Goal: Check status: Verify the current state of an ongoing process or item

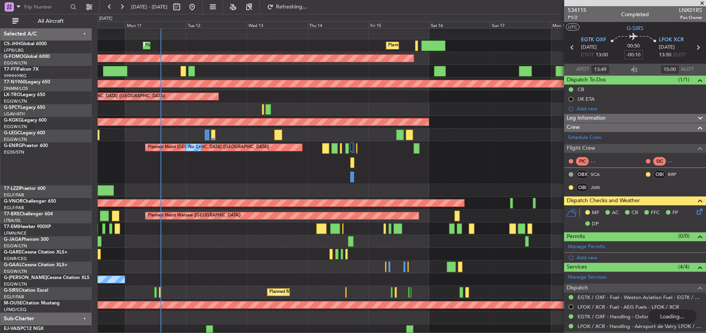
click at [177, 176] on div "Planned Maint [GEOGRAPHIC_DATA] ([GEOGRAPHIC_DATA]) No Crew" at bounding box center [401, 162] width 607 height 43
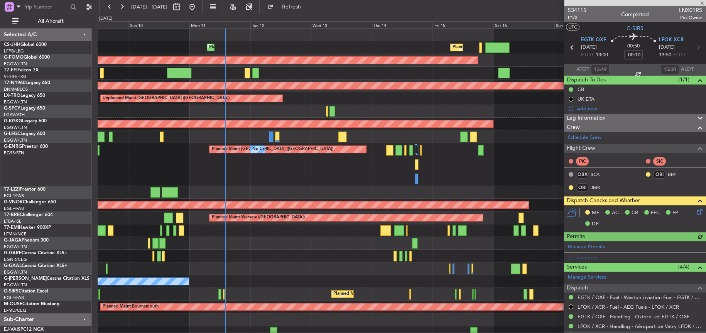
click at [130, 185] on div "Planned Maint [GEOGRAPHIC_DATA] ([GEOGRAPHIC_DATA]) No Crew No Crew" at bounding box center [402, 164] width 608 height 43
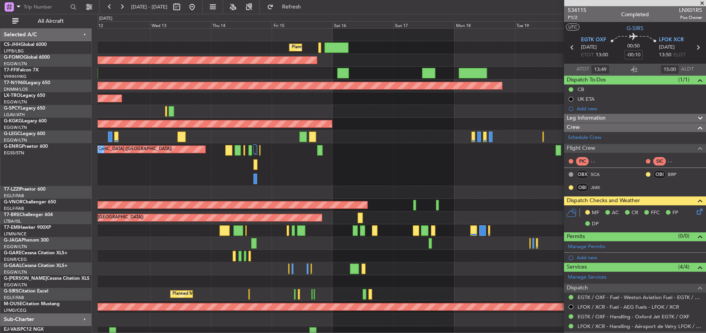
click at [273, 159] on div "Planned Maint [GEOGRAPHIC_DATA] ([GEOGRAPHIC_DATA]) No Crew" at bounding box center [402, 164] width 608 height 43
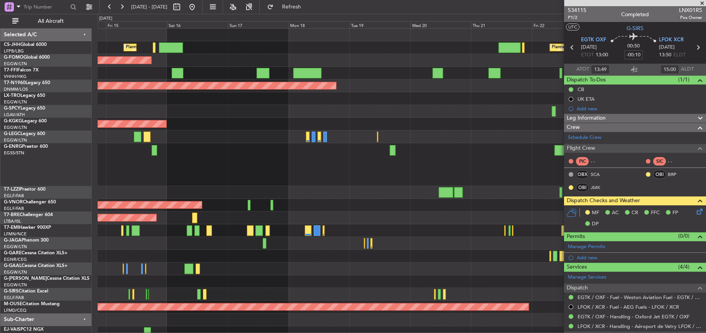
click at [273, 105] on div "Planned Maint [GEOGRAPHIC_DATA] ([GEOGRAPHIC_DATA]) Planned Maint [GEOGRAPHIC_D…" at bounding box center [401, 190] width 607 height 323
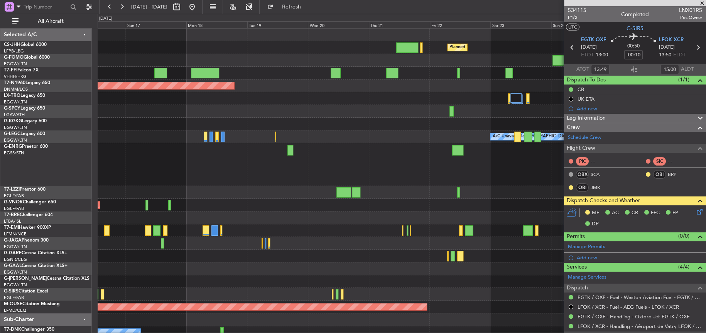
click at [373, 252] on div "Planned Maint [GEOGRAPHIC_DATA] ([GEOGRAPHIC_DATA]) Planned Maint [GEOGRAPHIC_D…" at bounding box center [401, 190] width 607 height 323
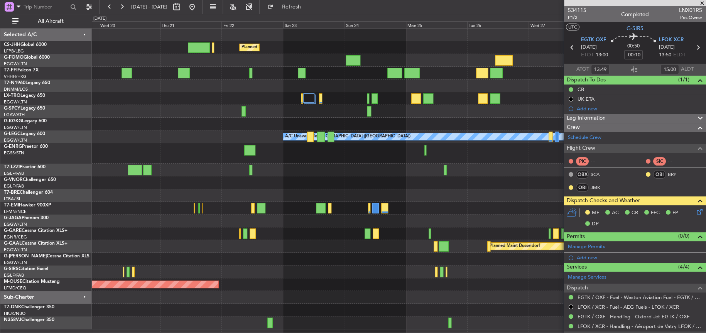
click at [95, 182] on div "Planned Maint [GEOGRAPHIC_DATA] ([GEOGRAPHIC_DATA]) Planned Maint [GEOGRAPHIC_D…" at bounding box center [399, 179] width 614 height 300
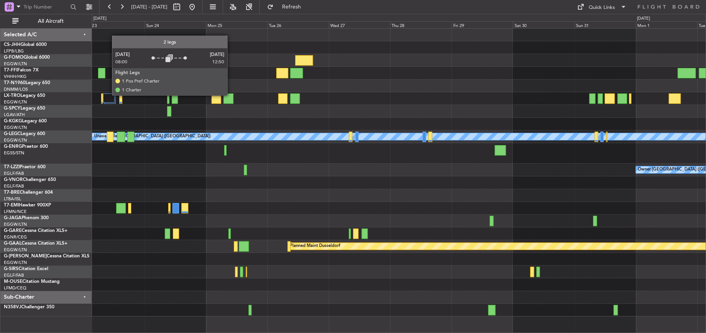
click at [108, 95] on div at bounding box center [109, 97] width 12 height 9
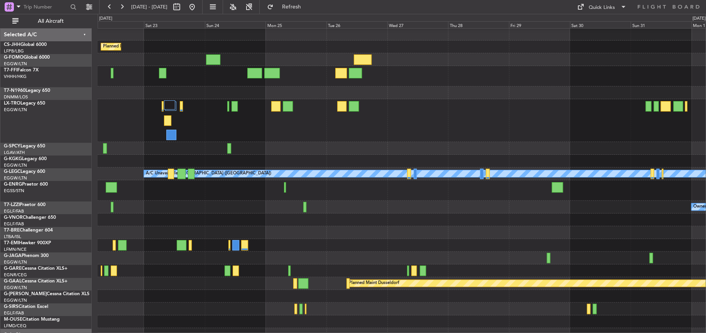
click at [346, 114] on div at bounding box center [402, 120] width 608 height 43
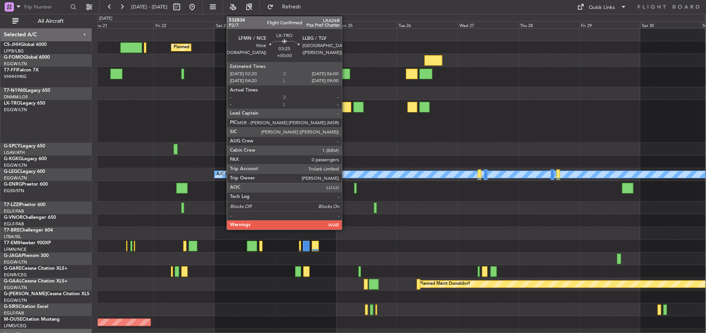
click at [344, 105] on div at bounding box center [347, 107] width 10 height 10
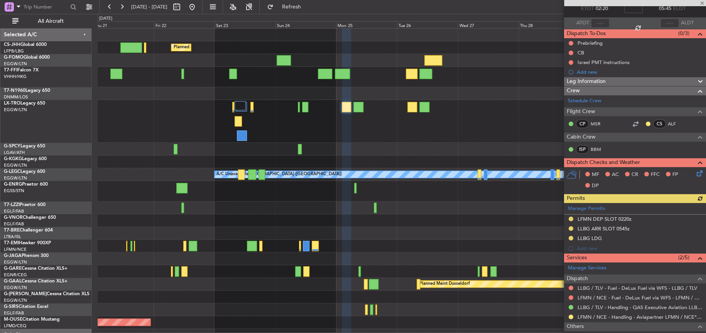
scroll to position [94, 0]
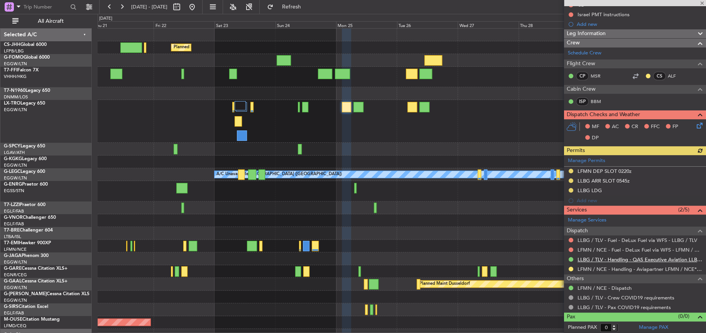
click at [588, 259] on link "LLBG / TLV - Handling - QAS Executive Aviation LLBG / TLV" at bounding box center [639, 259] width 125 height 7
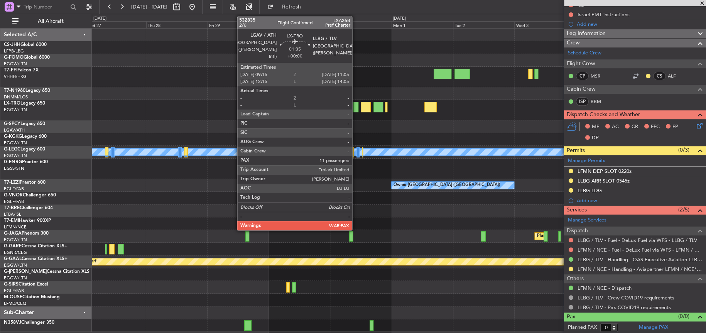
click at [356, 108] on div at bounding box center [355, 107] width 5 height 10
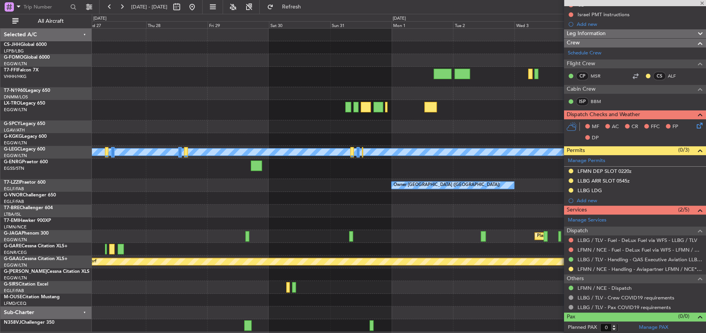
type input "11"
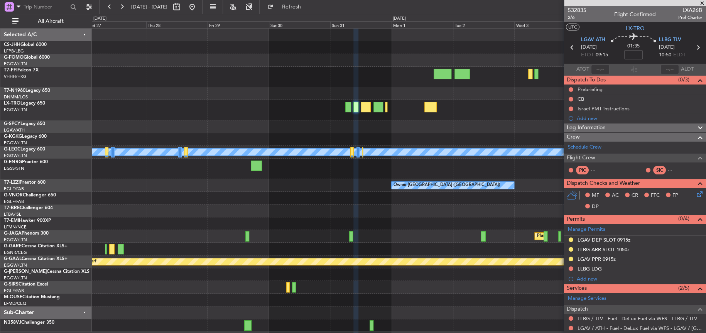
click at [377, 121] on div at bounding box center [398, 126] width 613 height 13
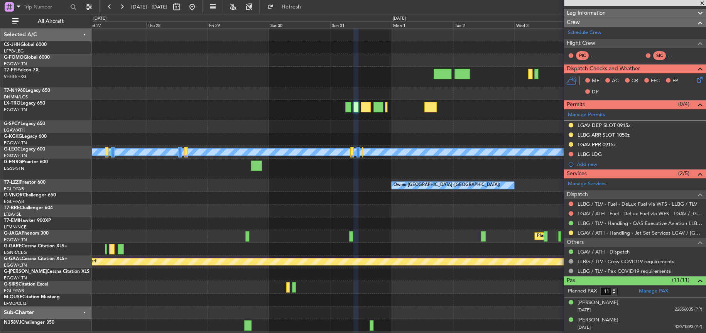
scroll to position [116, 0]
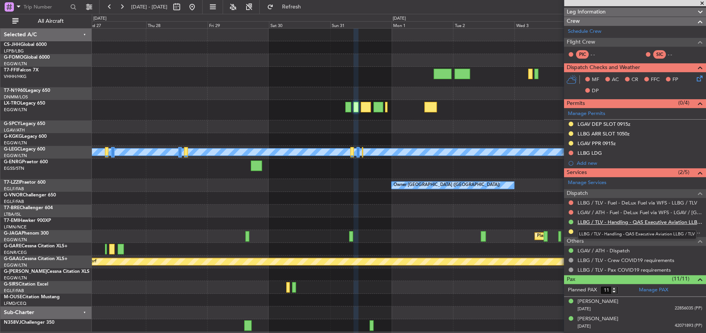
click at [618, 221] on link "LLBG / TLV - Handling - QAS Executive Aviation LLBG / TLV" at bounding box center [639, 222] width 125 height 7
click at [265, 70] on div at bounding box center [399, 77] width 614 height 20
click at [198, 3] on div at bounding box center [184, 7] width 28 height 12
click at [198, 3] on button at bounding box center [192, 7] width 12 height 12
